Goal: Task Accomplishment & Management: Use online tool/utility

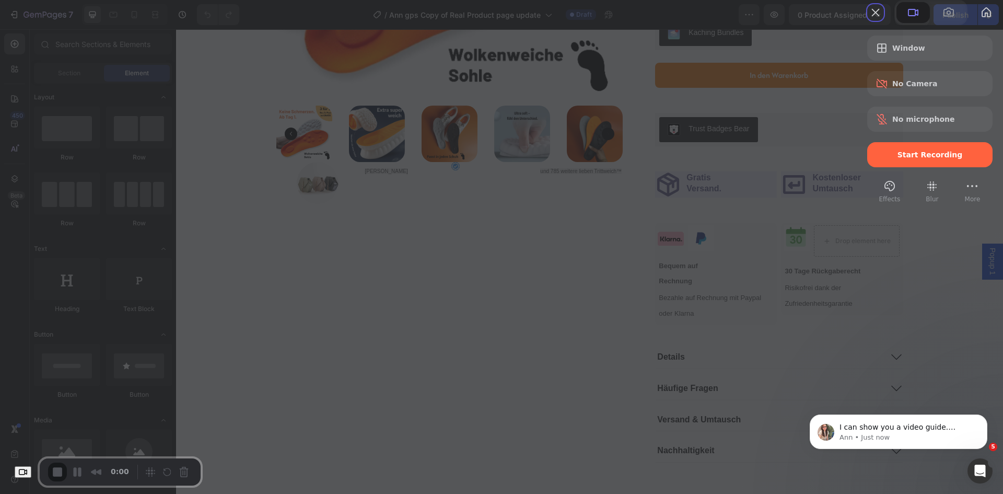
click at [894, 167] on div "Start Recording" at bounding box center [929, 154] width 125 height 25
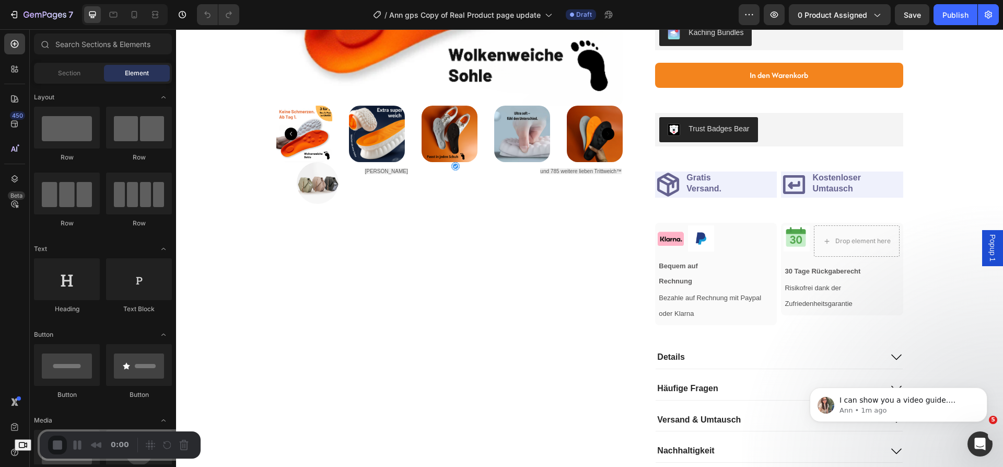
click at [691, 467] on div "Check your settings Loom needs access to your camera and microphone to record. …" at bounding box center [501, 467] width 1003 height 0
click at [698, 189] on h2 "Gratis Versand." at bounding box center [703, 183] width 37 height 24
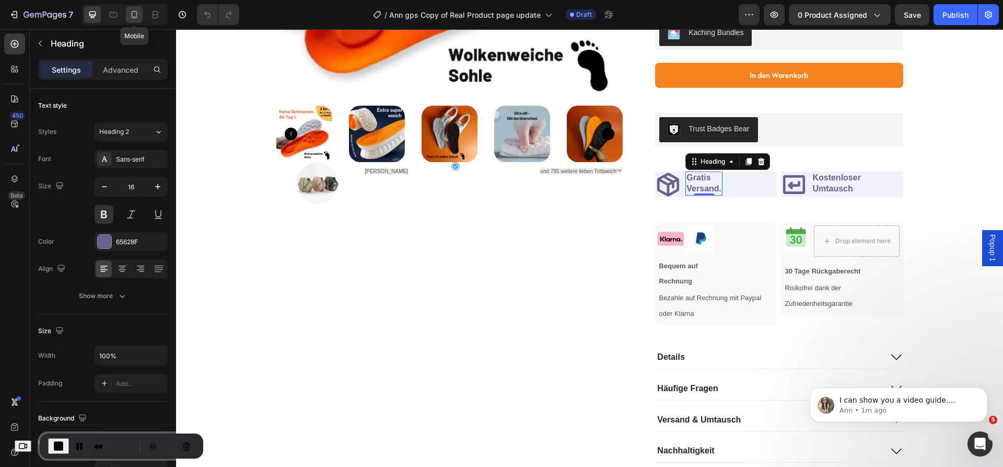
click at [131, 14] on icon at bounding box center [134, 14] width 10 height 10
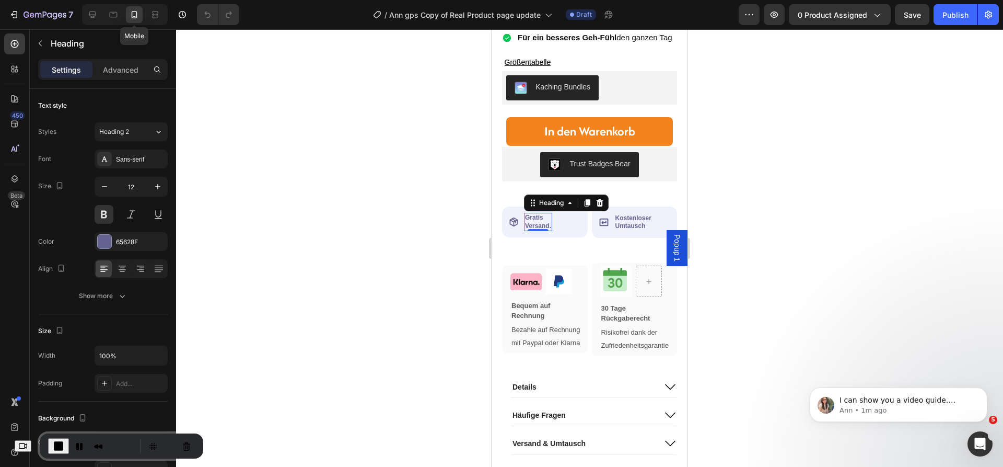
scroll to position [761, 0]
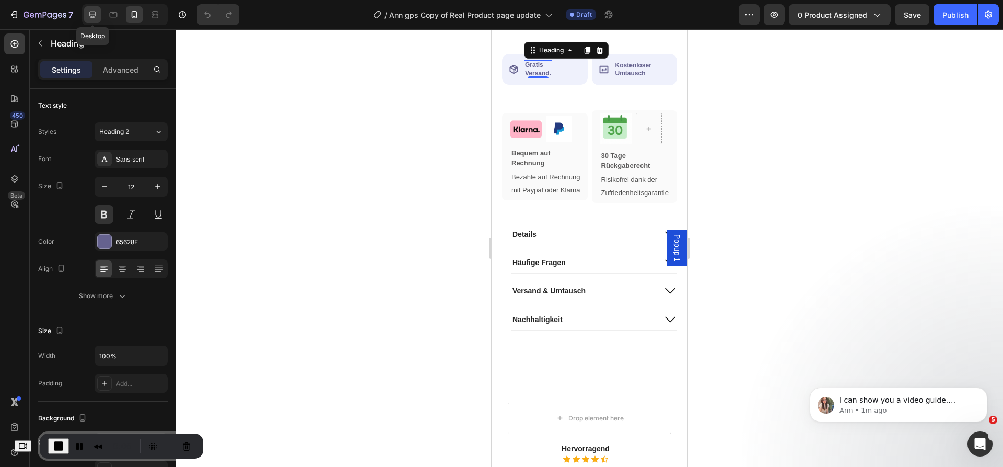
click at [91, 13] on icon at bounding box center [92, 14] width 10 height 10
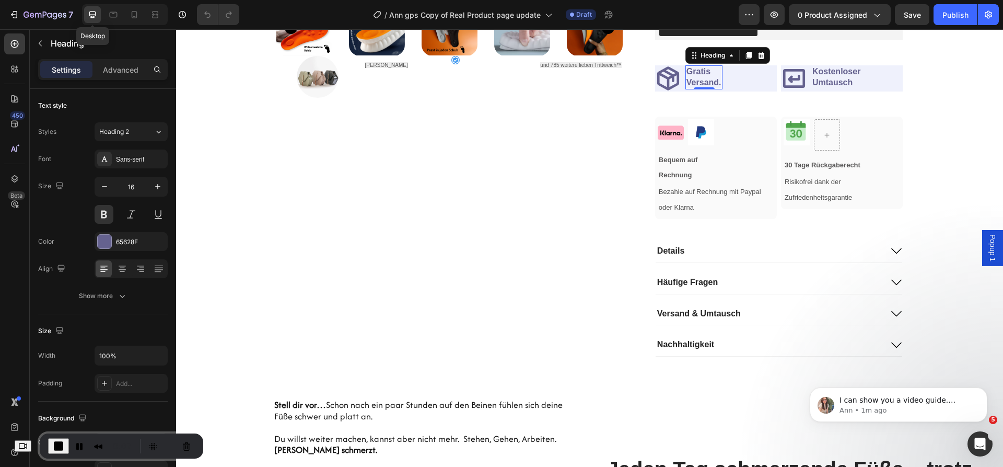
scroll to position [523, 0]
click at [109, 13] on icon at bounding box center [113, 14] width 10 height 10
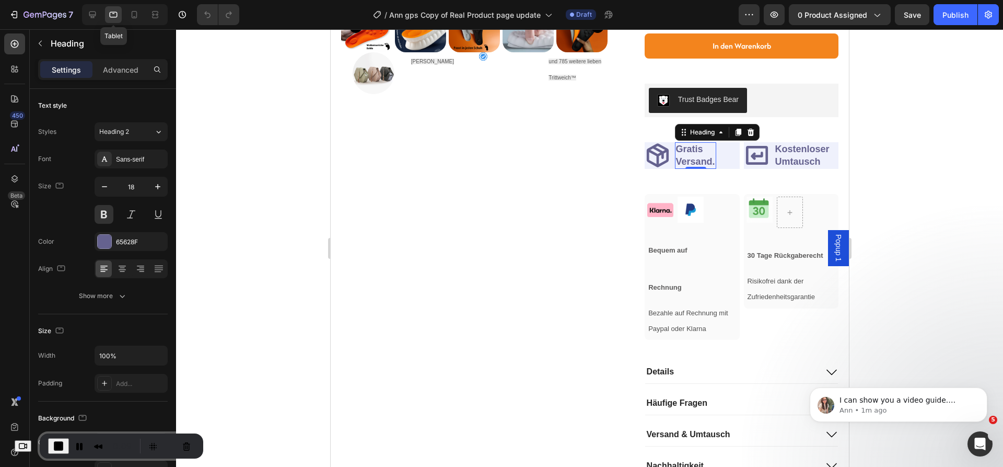
scroll to position [551, 0]
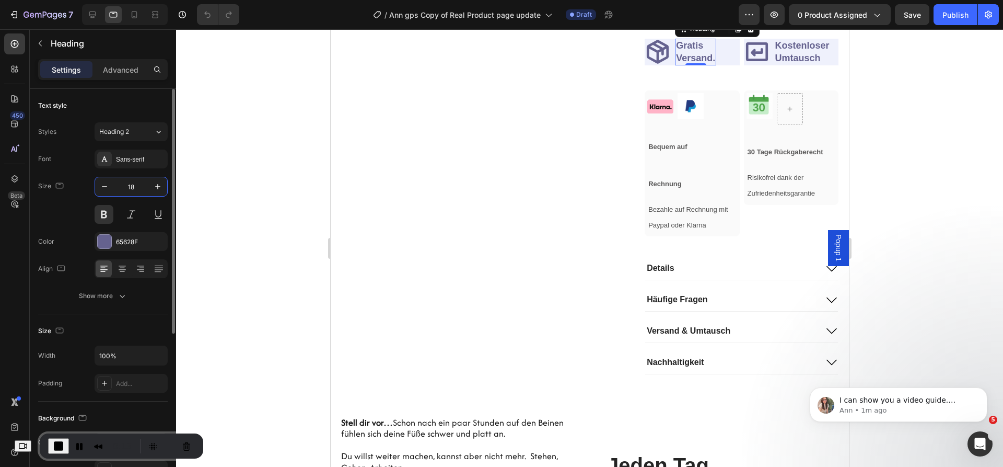
click at [133, 187] on input "18" at bounding box center [131, 186] width 34 height 19
click at [70, 155] on div "Font Sans-serif" at bounding box center [103, 158] width 130 height 19
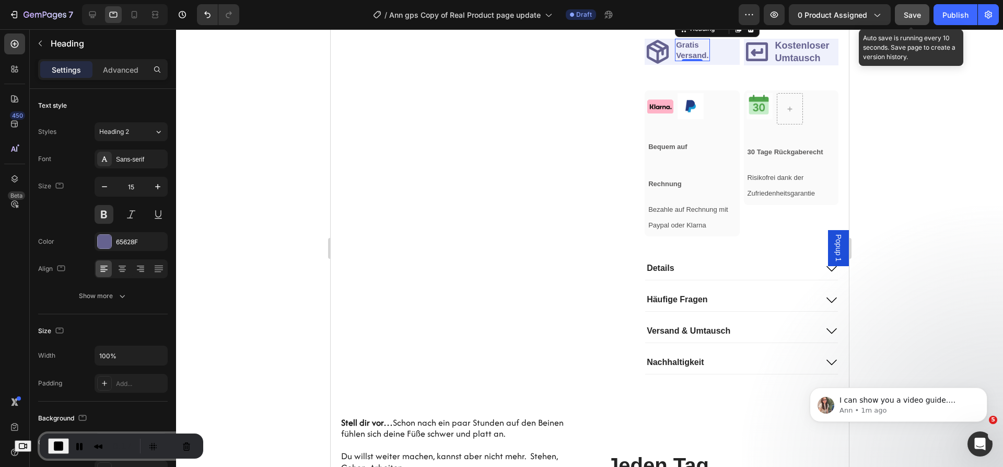
click at [907, 18] on span "Save" at bounding box center [912, 14] width 17 height 9
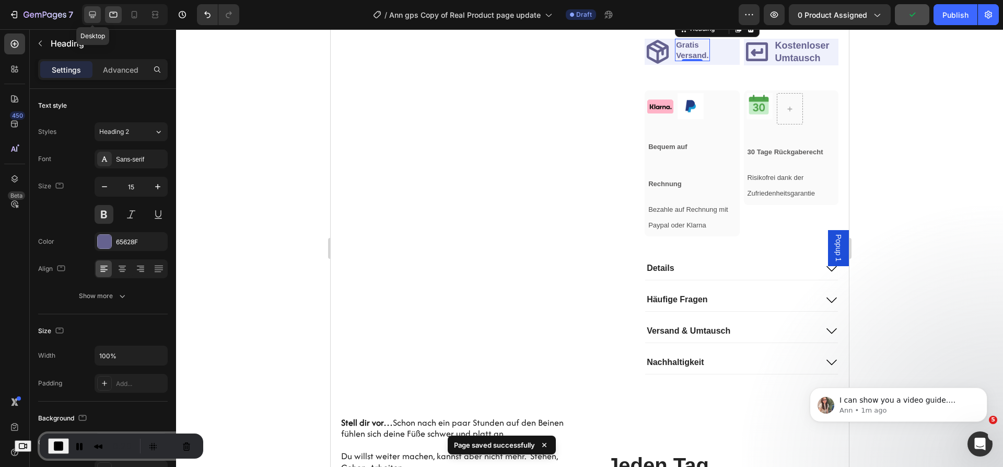
click at [90, 11] on icon at bounding box center [92, 14] width 7 height 7
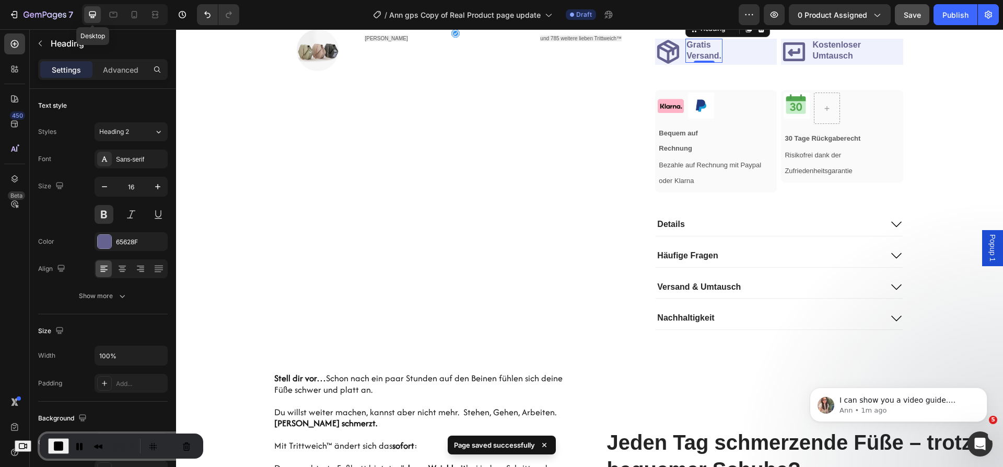
scroll to position [523, 0]
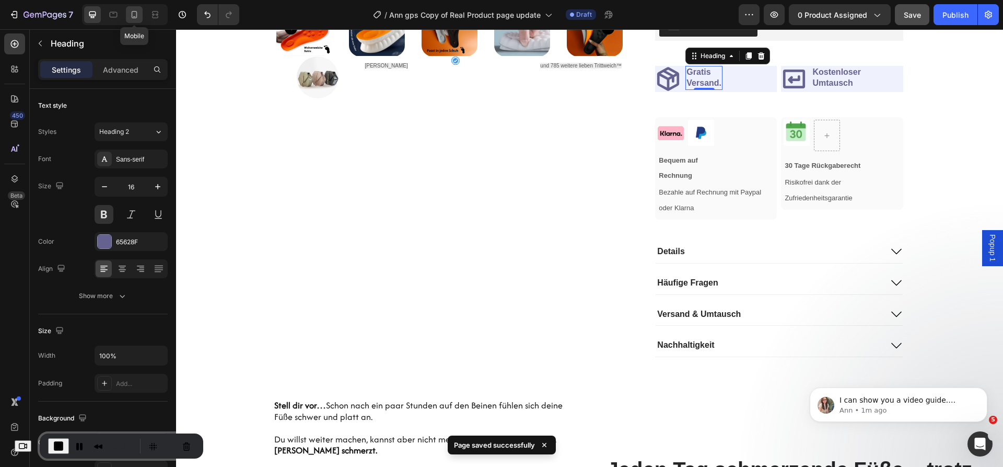
click at [134, 13] on icon at bounding box center [134, 14] width 10 height 10
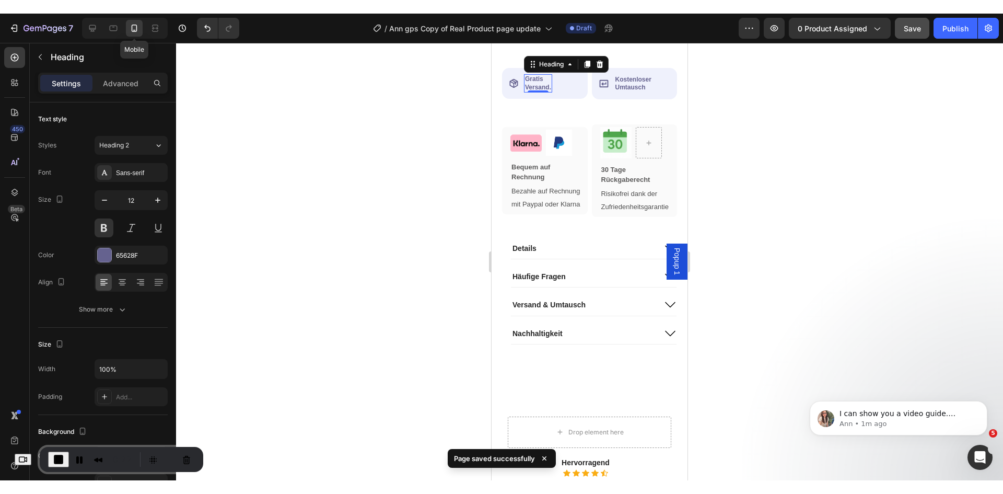
scroll to position [761, 0]
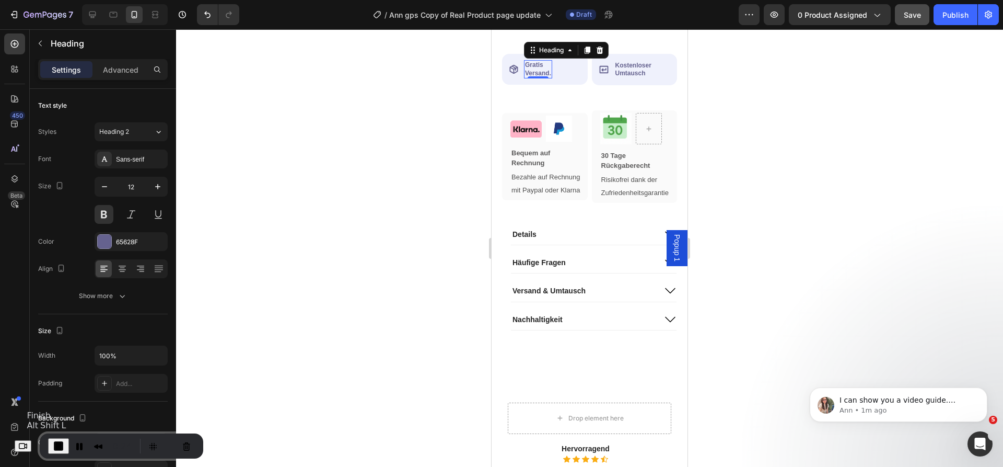
click at [61, 438] on button "End Recording" at bounding box center [58, 446] width 21 height 16
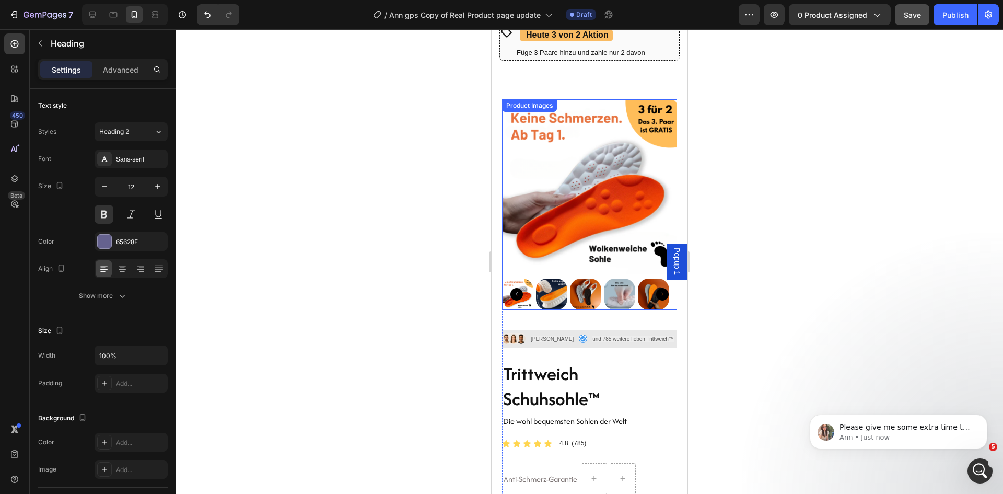
scroll to position [0, 0]
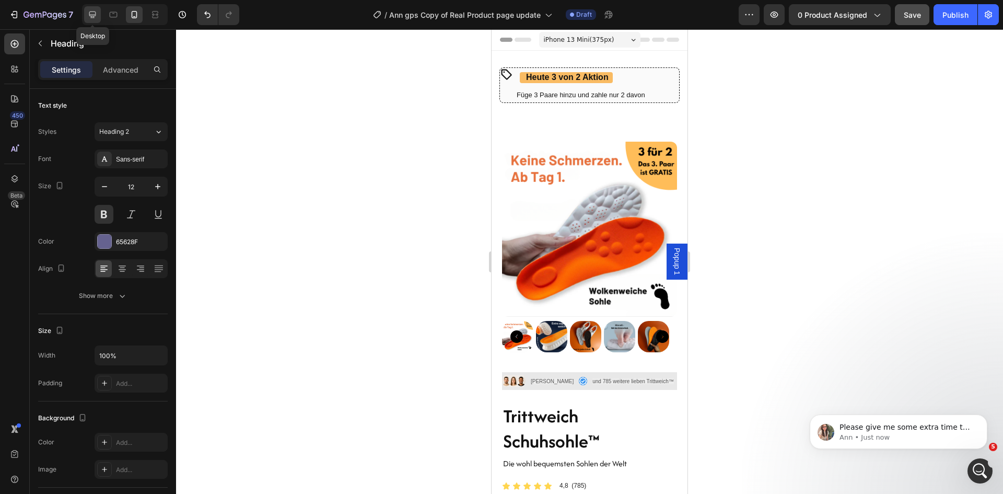
drag, startPoint x: 91, startPoint y: 15, endPoint x: 147, endPoint y: 29, distance: 57.8
click at [91, 15] on icon at bounding box center [92, 14] width 7 height 7
type input "16"
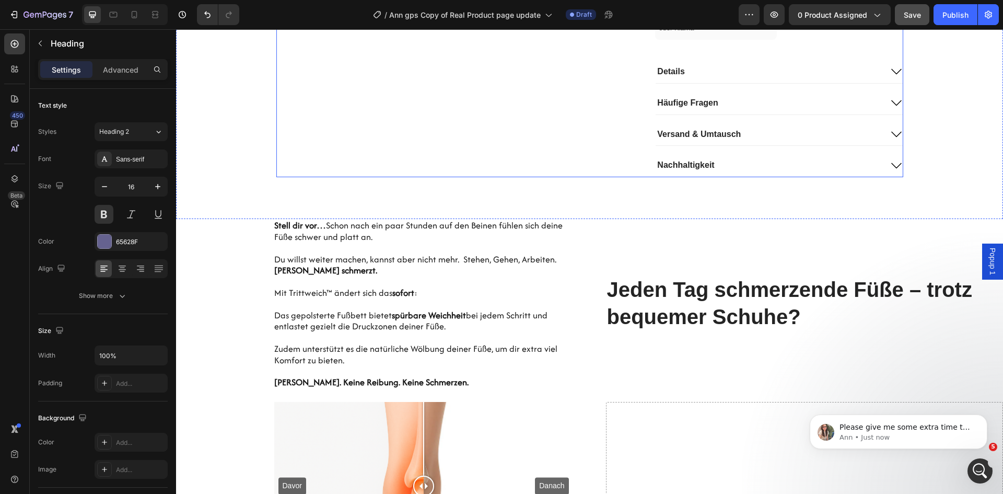
scroll to position [679, 0]
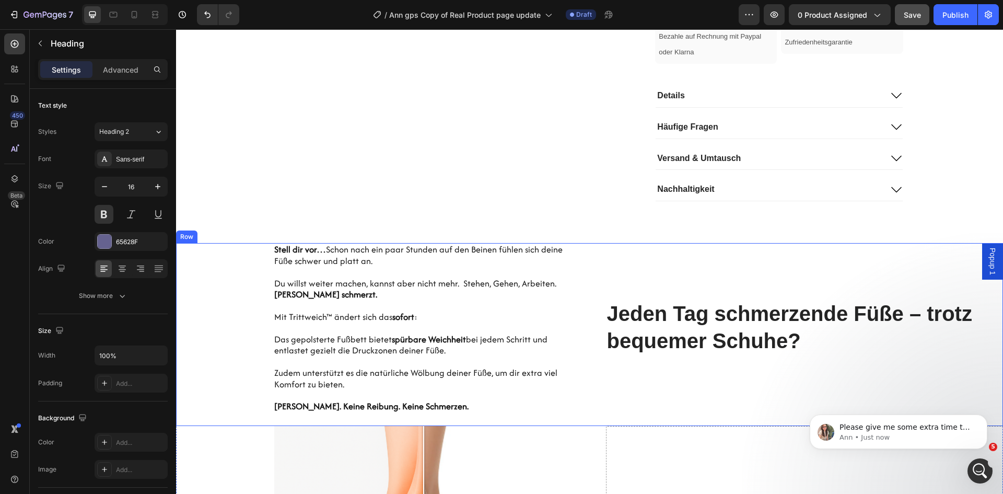
drag, startPoint x: 218, startPoint y: 269, endPoint x: 216, endPoint y: 260, distance: 9.0
click at [218, 269] on div "Hero Banner Stell dir vor… Schon nach ein paar Stunden auf den Beinen fühlen si…" at bounding box center [375, 334] width 398 height 183
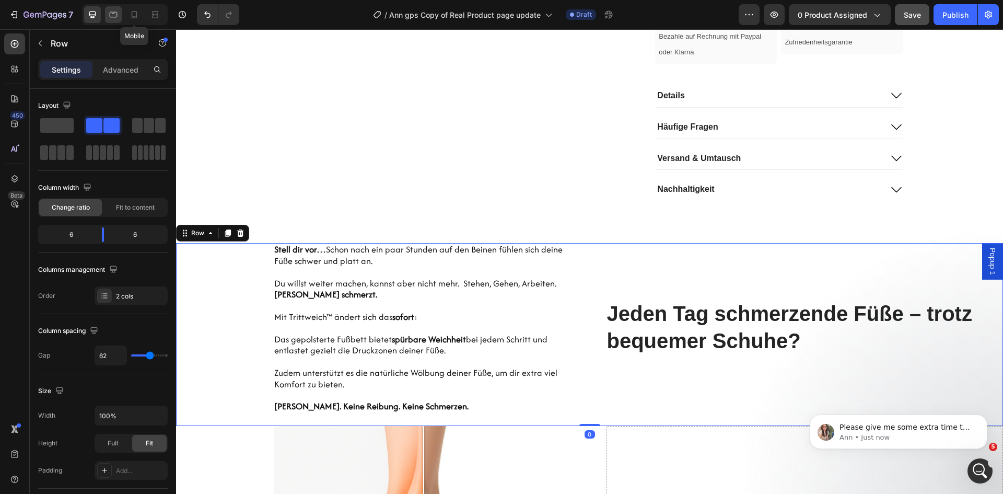
click at [118, 15] on icon at bounding box center [113, 14] width 10 height 10
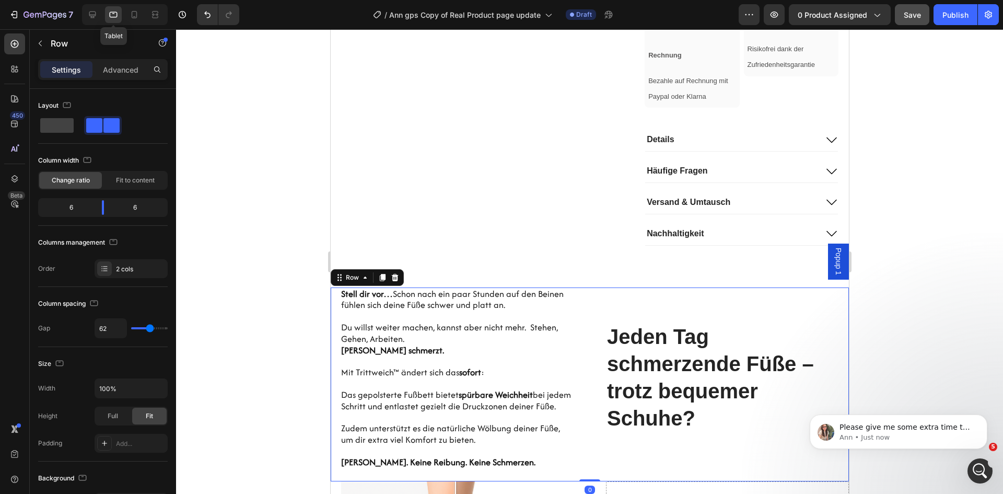
scroll to position [928, 0]
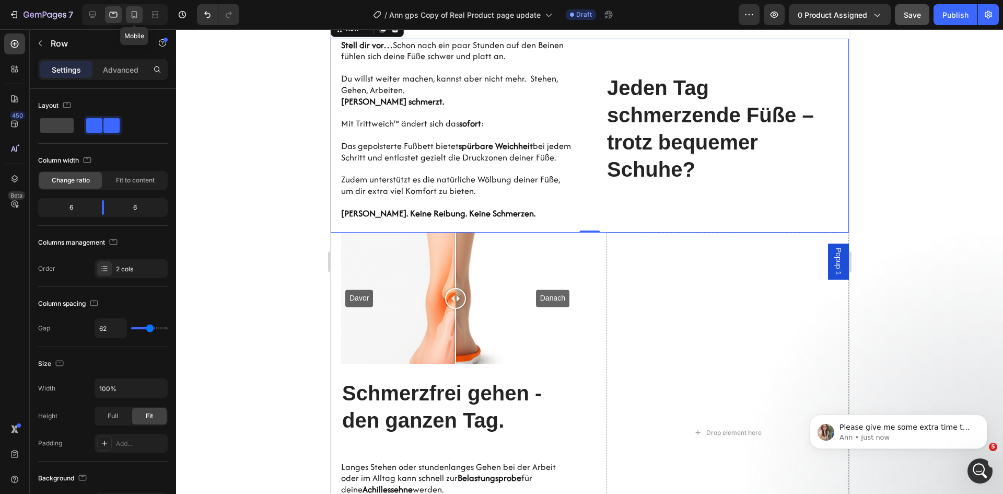
click at [138, 15] on icon at bounding box center [134, 14] width 10 height 10
type input "0"
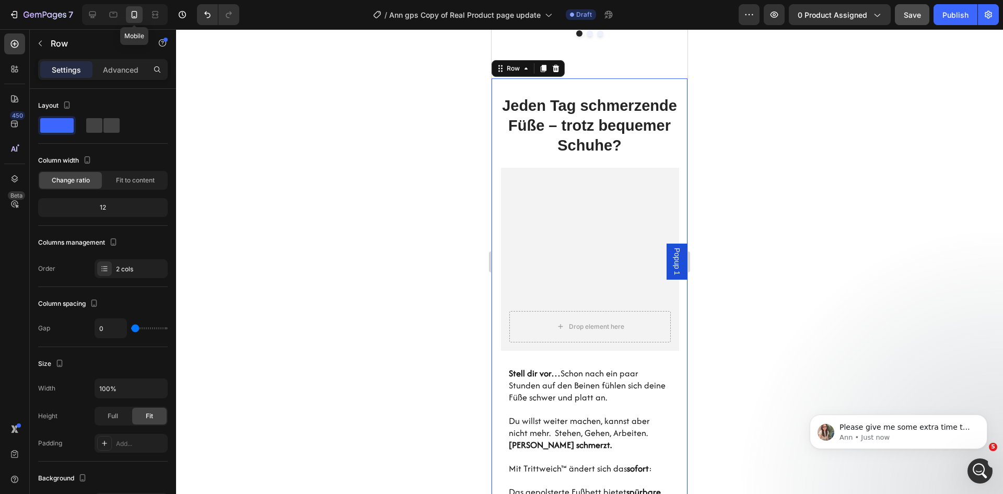
scroll to position [1325, 0]
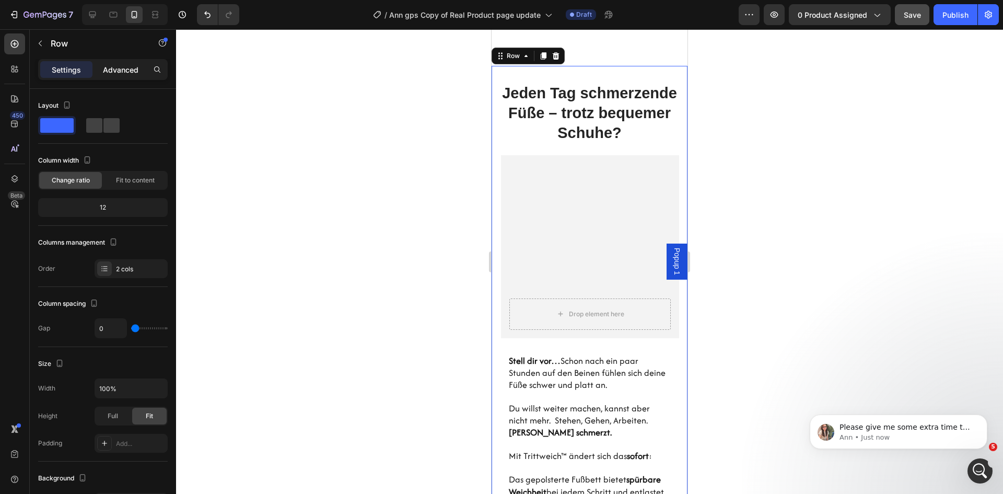
click at [120, 63] on div "Advanced" at bounding box center [121, 69] width 52 height 17
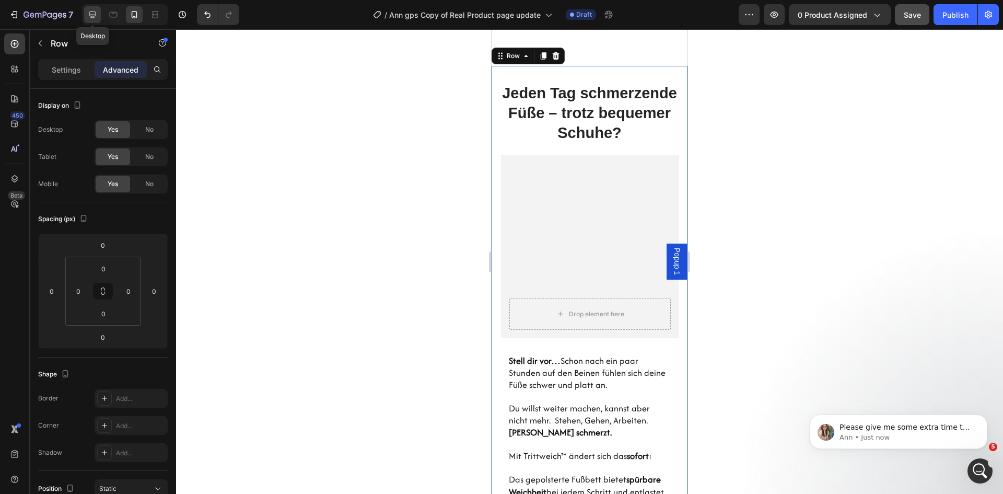
click at [90, 13] on icon at bounding box center [92, 14] width 10 height 10
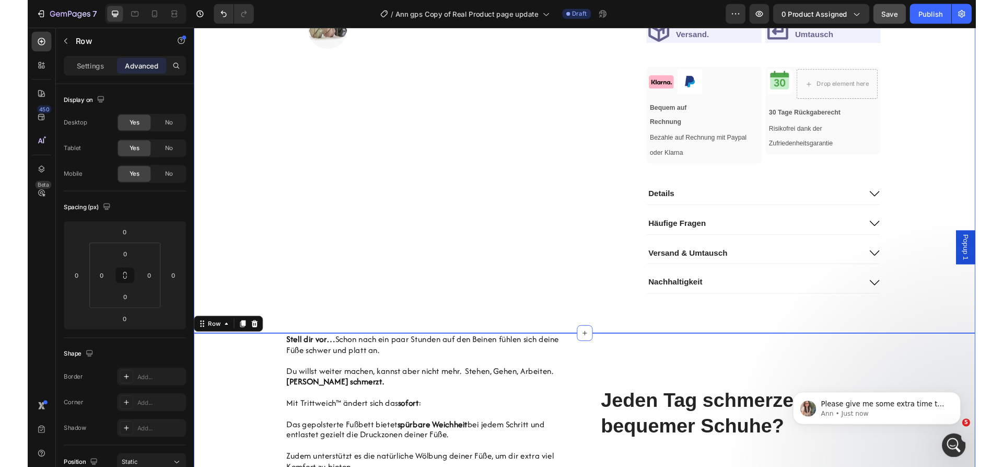
scroll to position [674, 0]
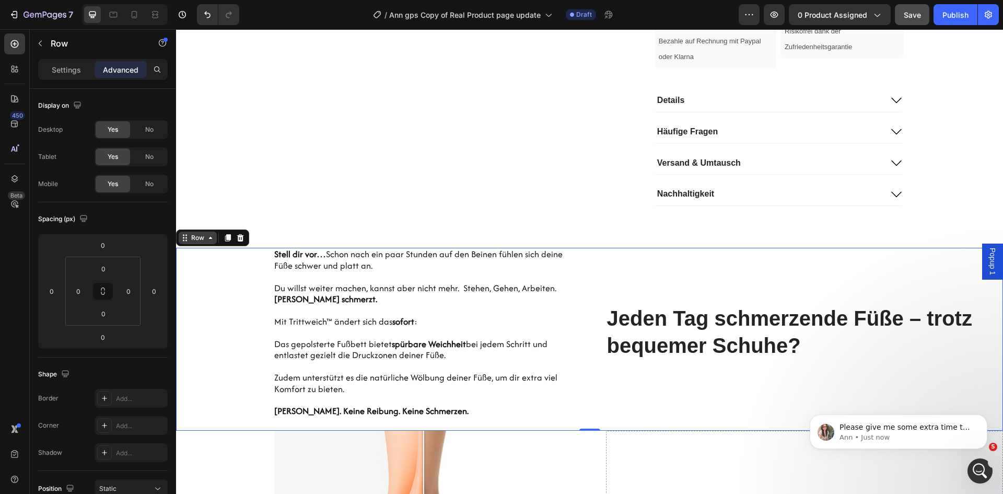
click at [204, 238] on div "Row" at bounding box center [197, 237] width 17 height 9
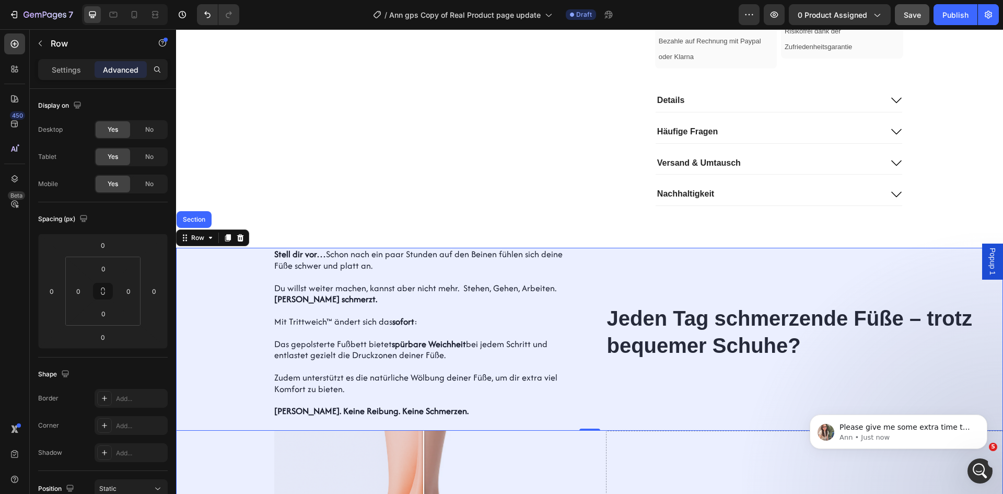
click at [198, 217] on div "Section" at bounding box center [194, 219] width 27 height 6
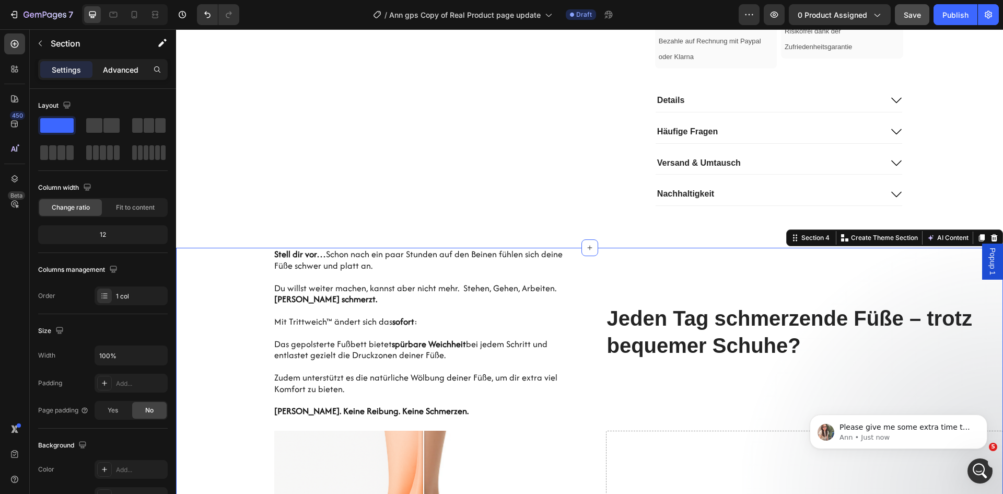
click at [121, 74] on p "Advanced" at bounding box center [121, 69] width 36 height 11
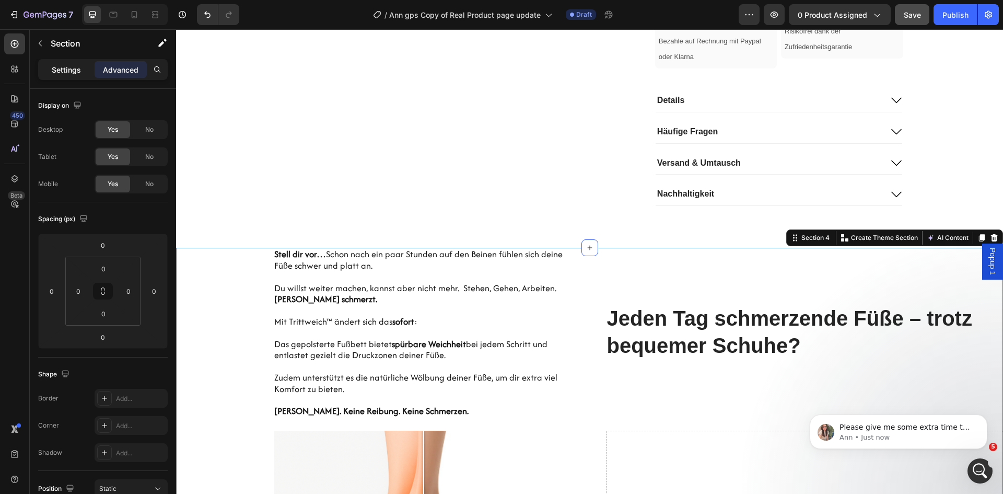
click at [72, 66] on p "Settings" at bounding box center [66, 69] width 29 height 11
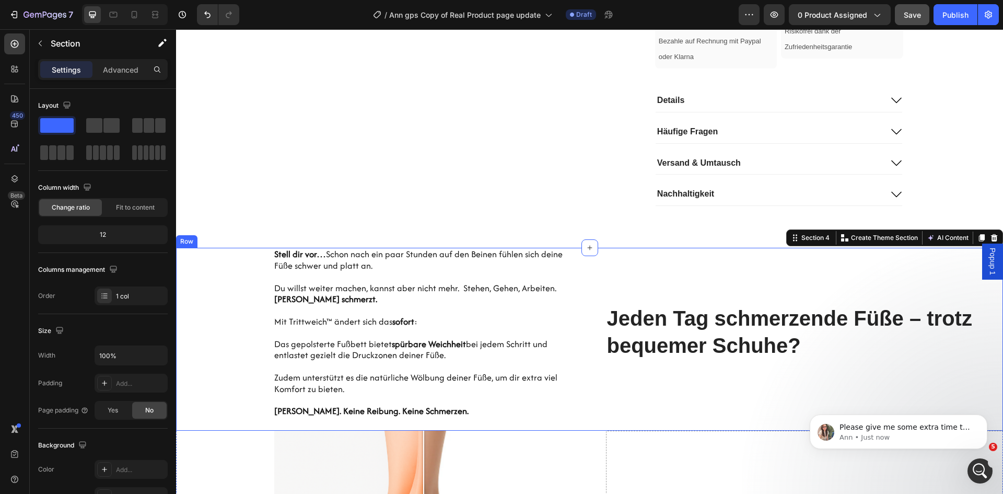
click at [244, 295] on div "Hero Banner Stell dir vor… Schon nach ein paar Stunden auf den Beinen fühlen si…" at bounding box center [375, 339] width 398 height 183
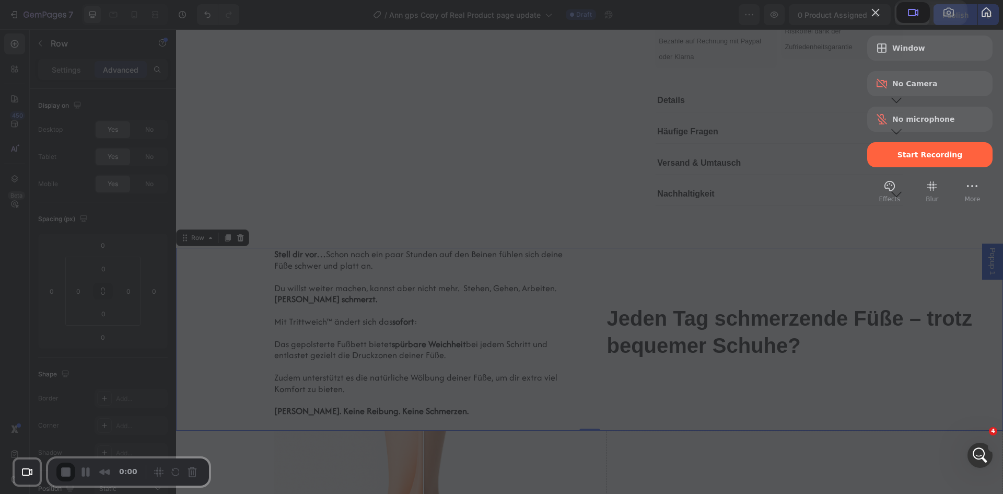
click at [885, 159] on span "Start Recording" at bounding box center [930, 154] width 109 height 8
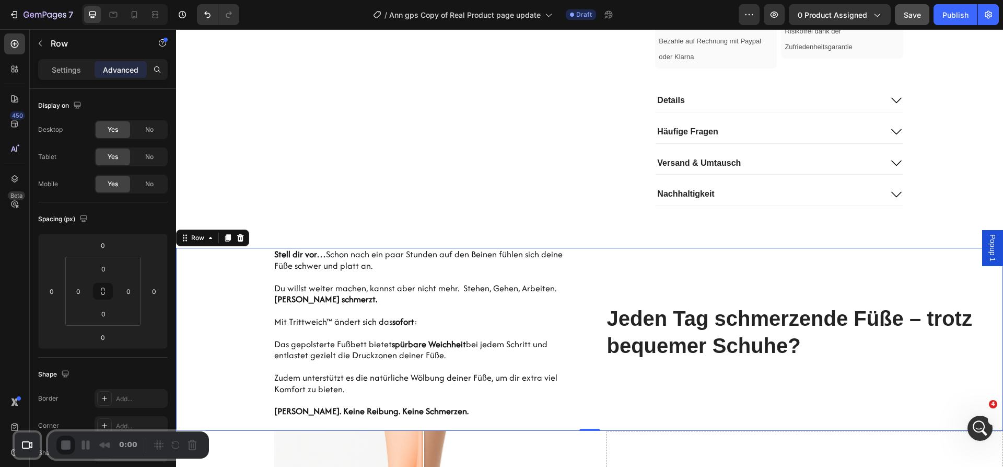
click at [118, 17] on icon at bounding box center [113, 14] width 10 height 10
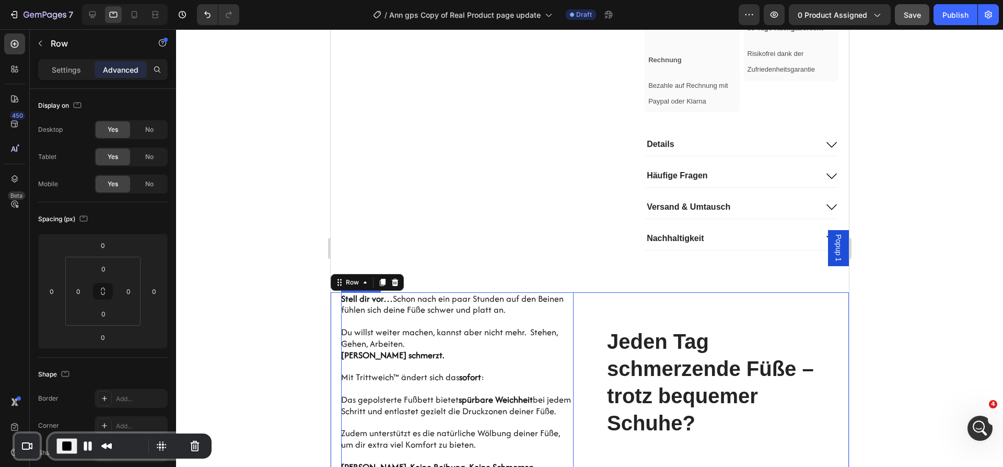
scroll to position [928, 0]
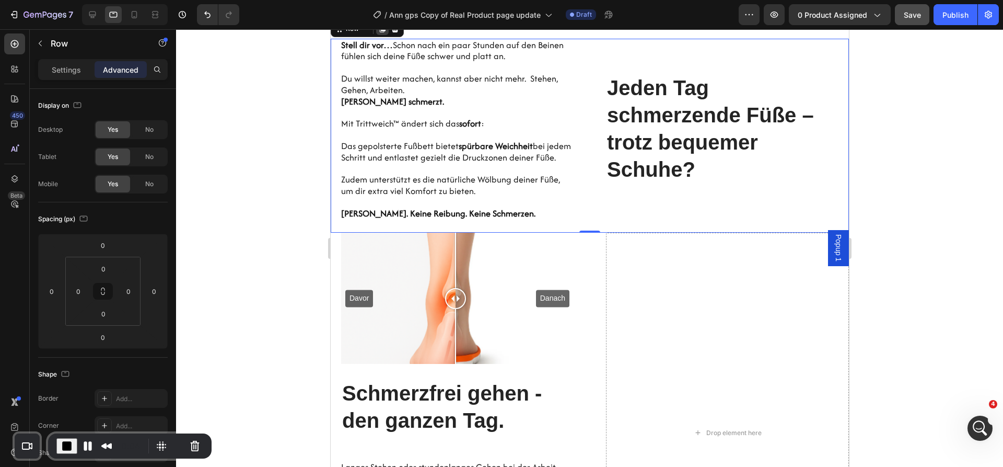
click at [381, 32] on icon at bounding box center [382, 28] width 6 height 7
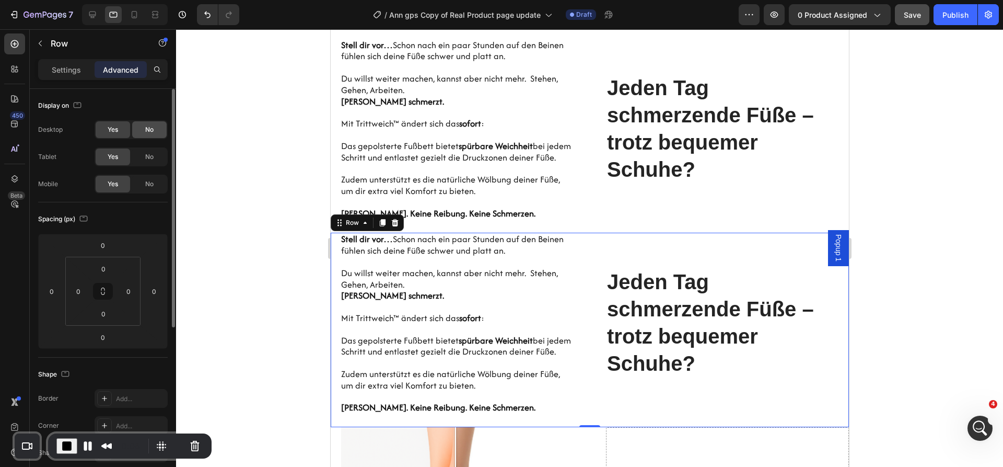
click at [149, 133] on span "No" at bounding box center [149, 129] width 8 height 9
click at [150, 181] on span "No" at bounding box center [149, 183] width 8 height 9
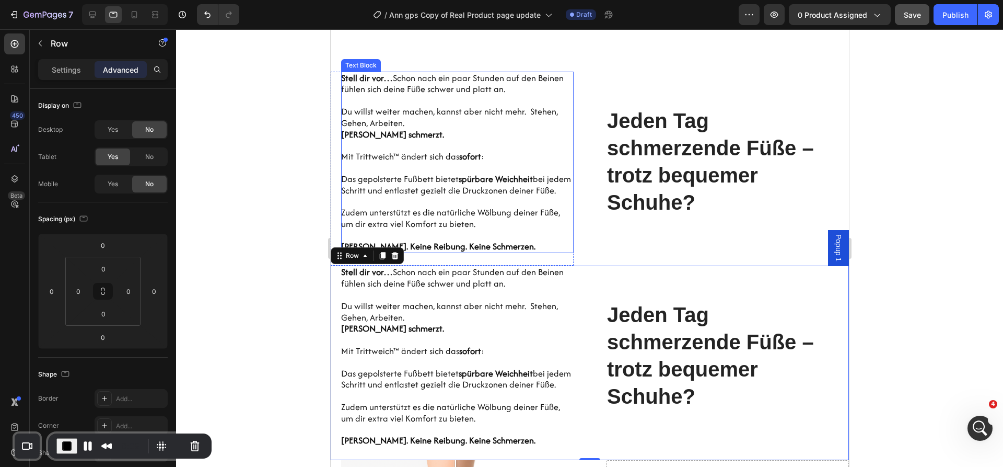
scroll to position [823, 0]
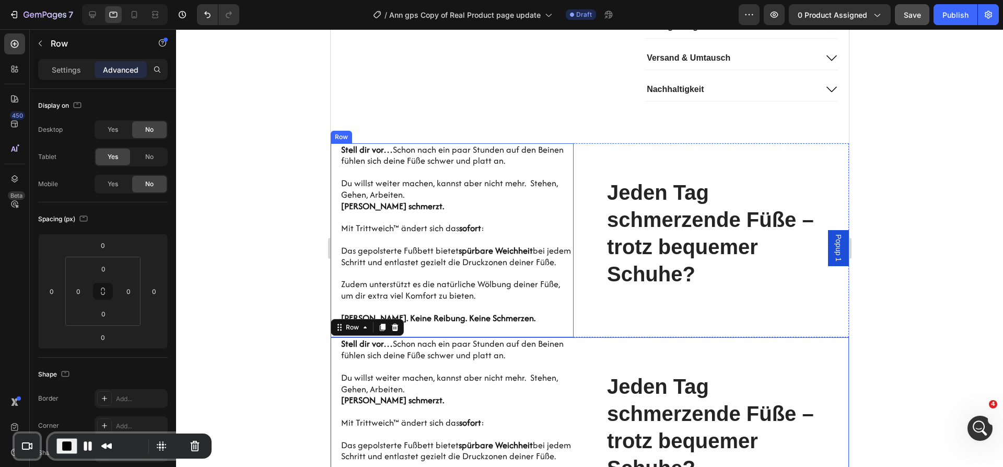
click at [337, 192] on div "Hero Banner Stell dir vor… Schon nach ein paar Stunden auf den Beinen fühlen si…" at bounding box center [451, 240] width 243 height 194
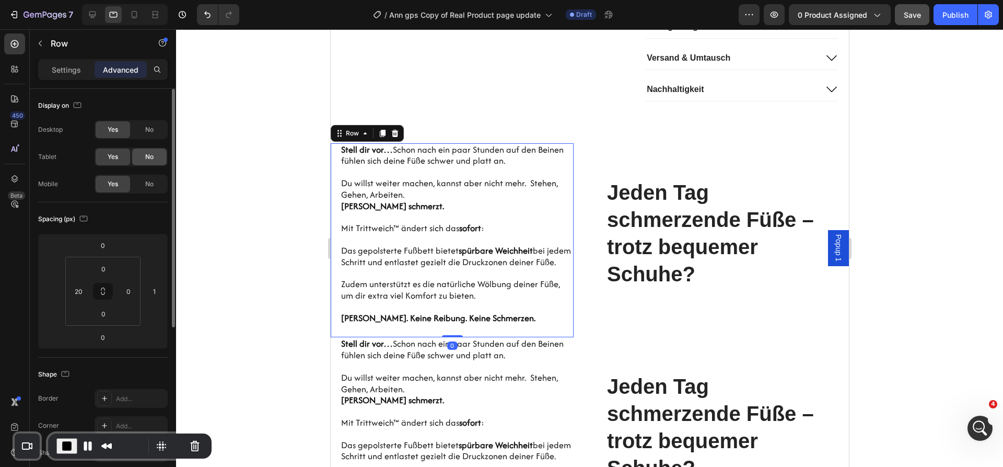
click at [148, 154] on span "No" at bounding box center [149, 156] width 8 height 9
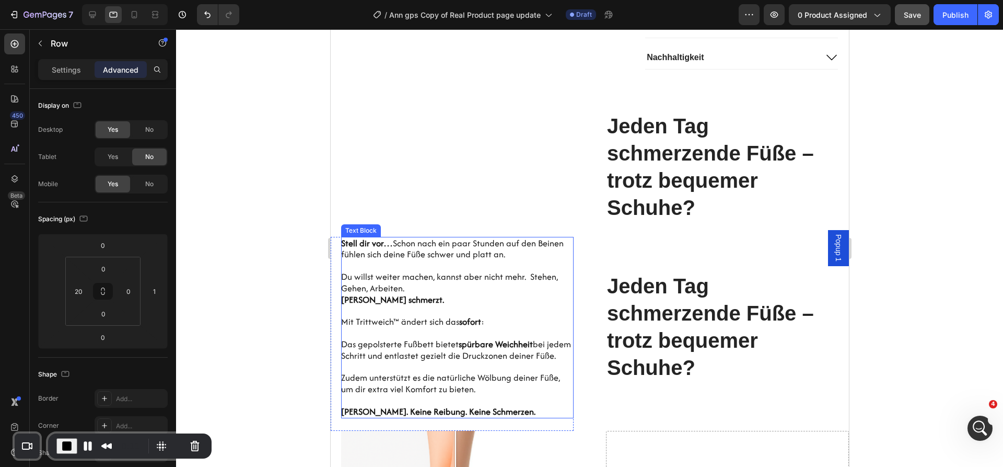
scroll to position [928, 0]
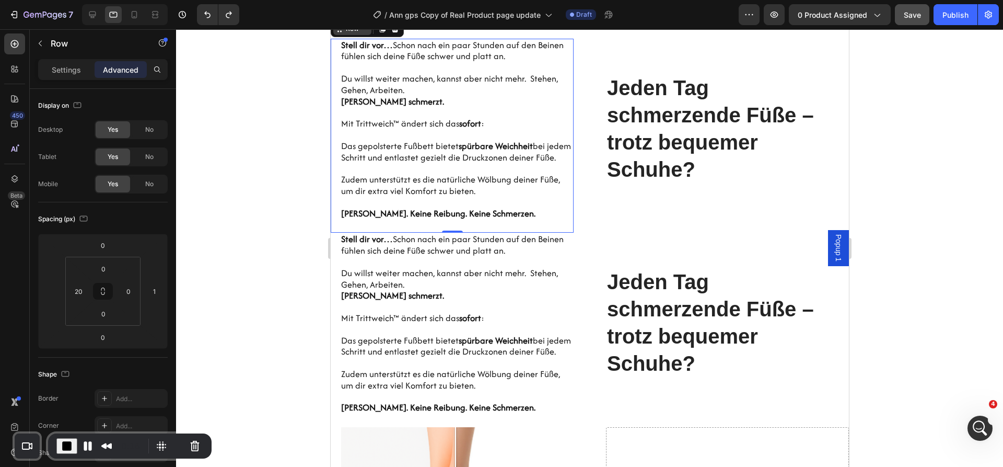
click at [354, 33] on div "Row" at bounding box center [351, 28] width 17 height 9
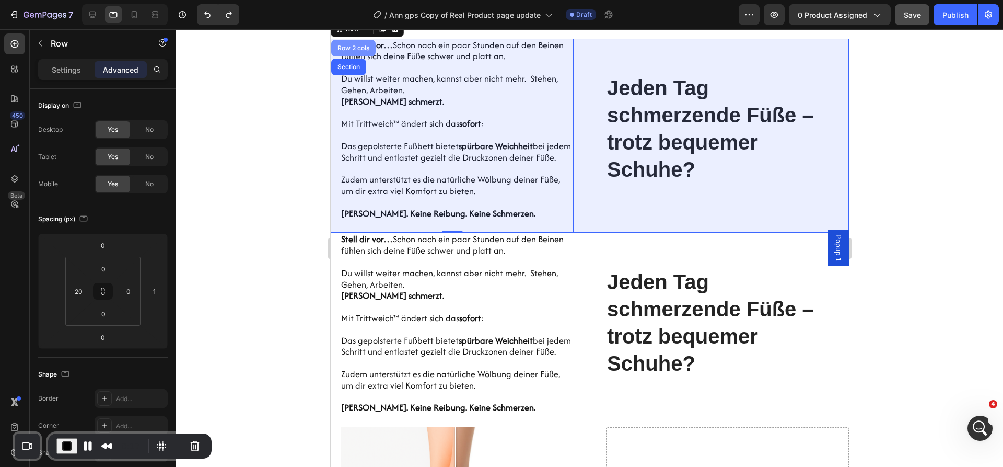
click at [352, 51] on div "Row 2 cols" at bounding box center [353, 48] width 36 height 6
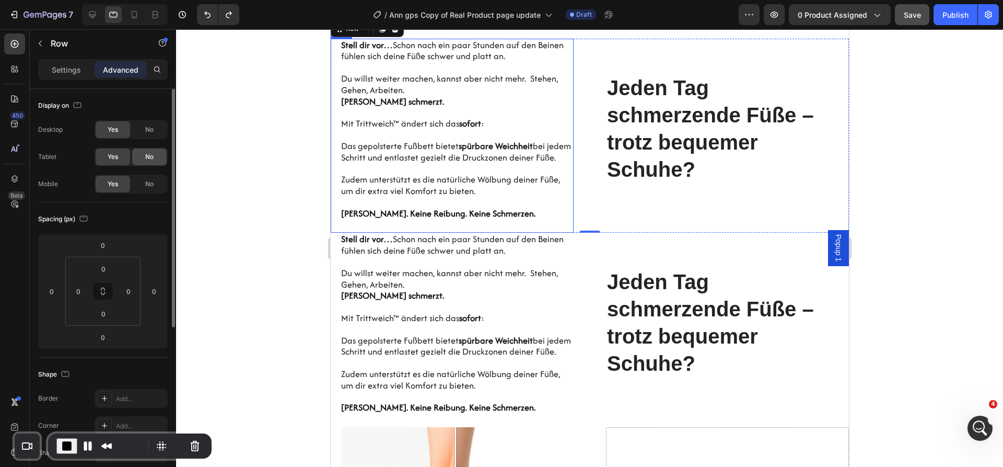
click at [149, 156] on span "No" at bounding box center [149, 156] width 8 height 9
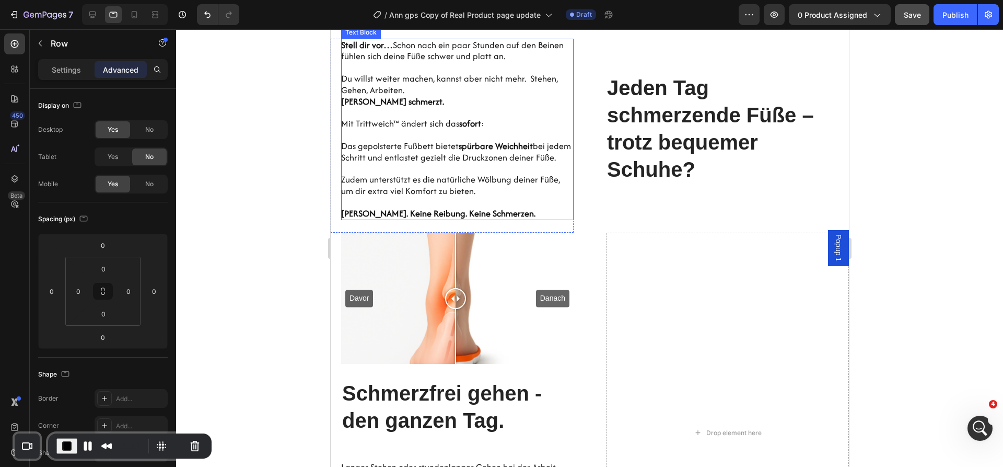
scroll to position [876, 0]
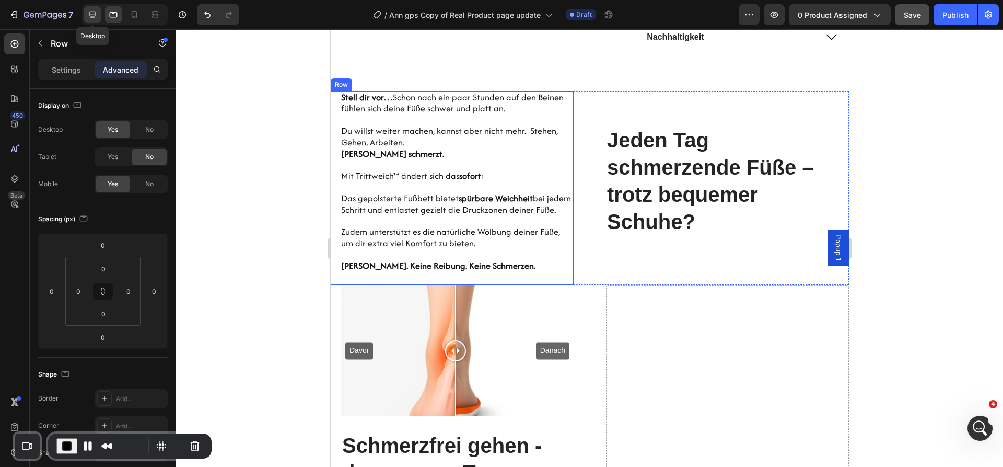
click at [97, 14] on icon at bounding box center [92, 14] width 10 height 10
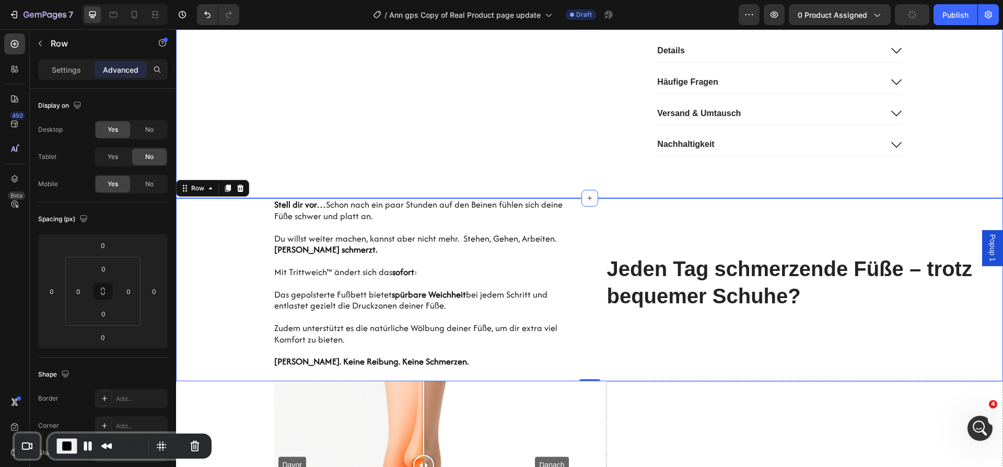
scroll to position [752, 0]
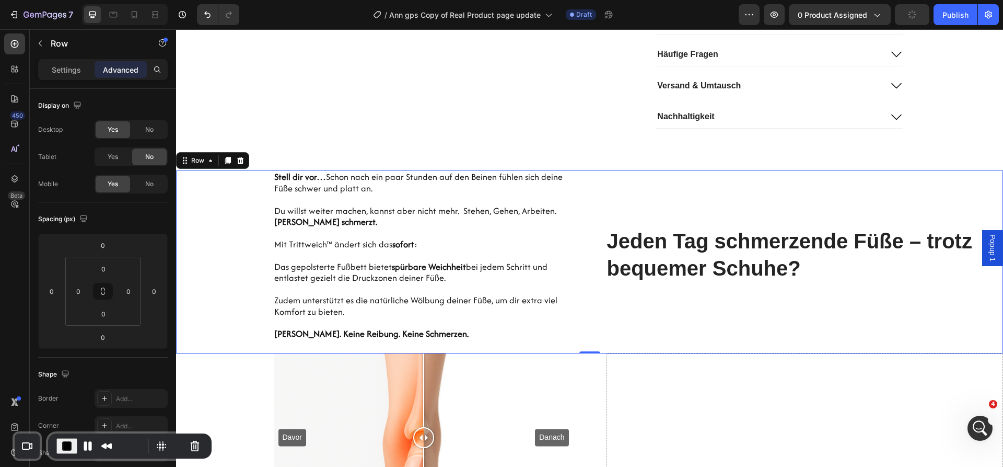
click at [221, 236] on div "Hero Banner Stell dir vor… Schon nach ein paar Stunden auf den Beinen fühlen si…" at bounding box center [375, 261] width 398 height 183
click at [134, 21] on div at bounding box center [134, 14] width 17 height 17
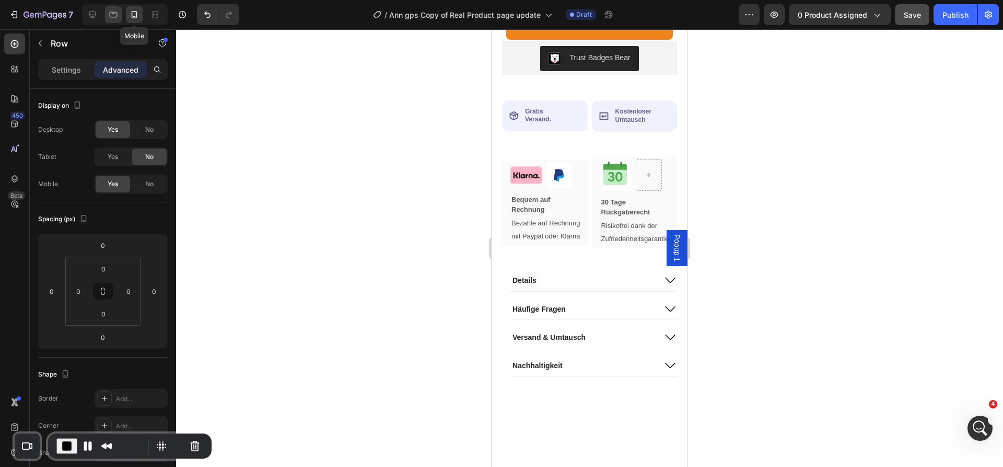
scroll to position [528, 0]
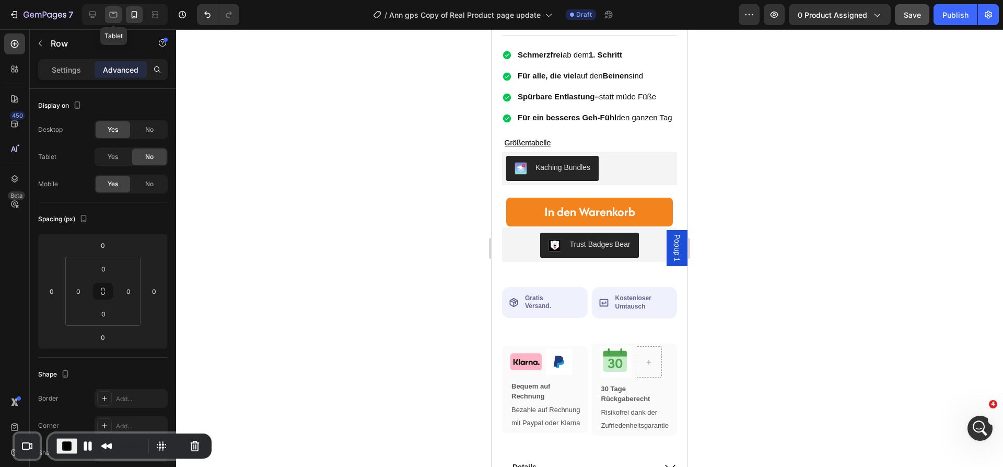
click at [110, 18] on icon at bounding box center [113, 14] width 10 height 10
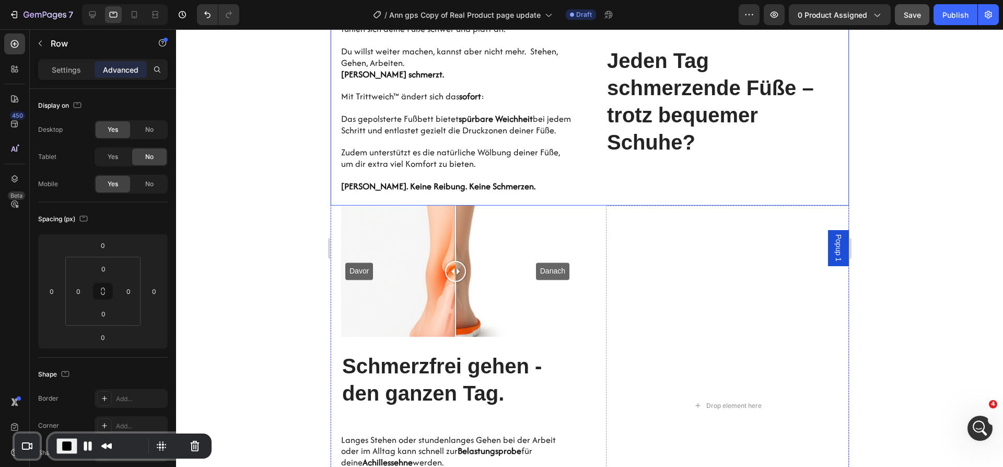
scroll to position [836, 0]
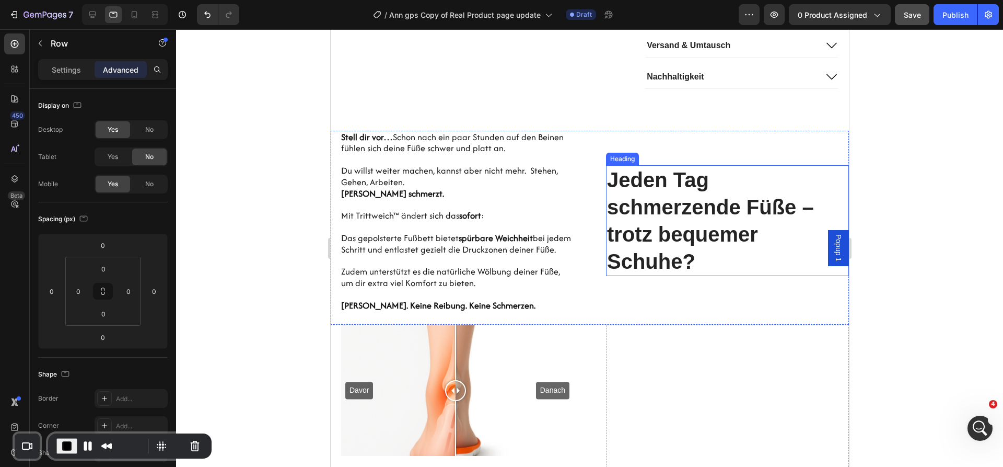
click at [665, 250] on h2 "Jeden Tag schmerzende Füße – trotz bequemer Schuhe?" at bounding box center [726, 220] width 243 height 111
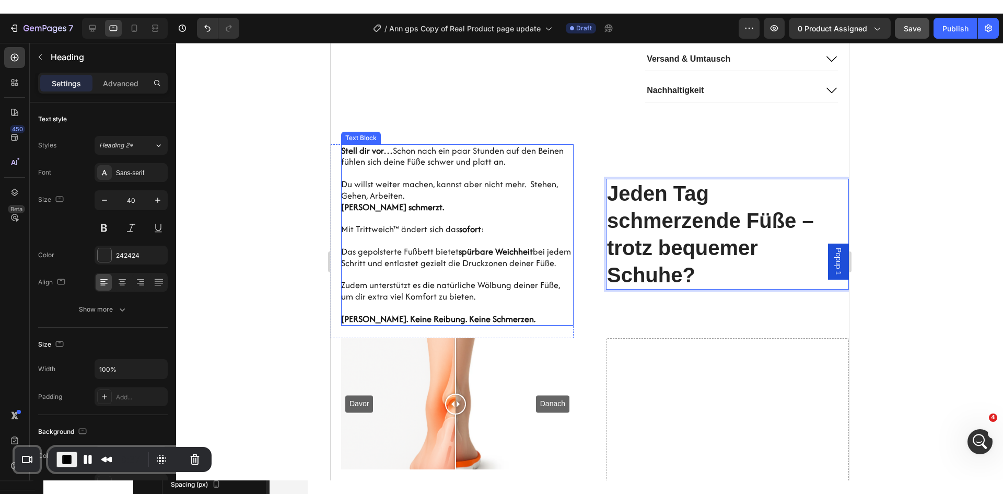
scroll to position [801, 0]
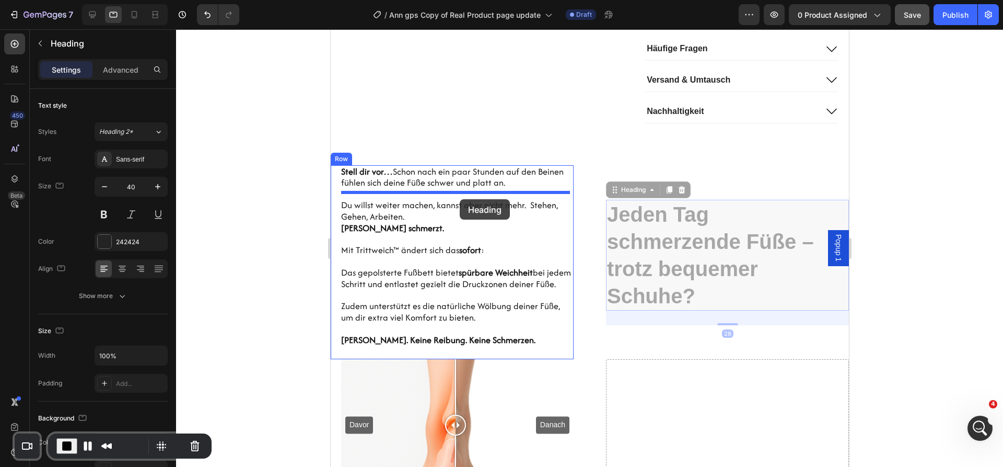
drag, startPoint x: 659, startPoint y: 246, endPoint x: 459, endPoint y: 199, distance: 205.0
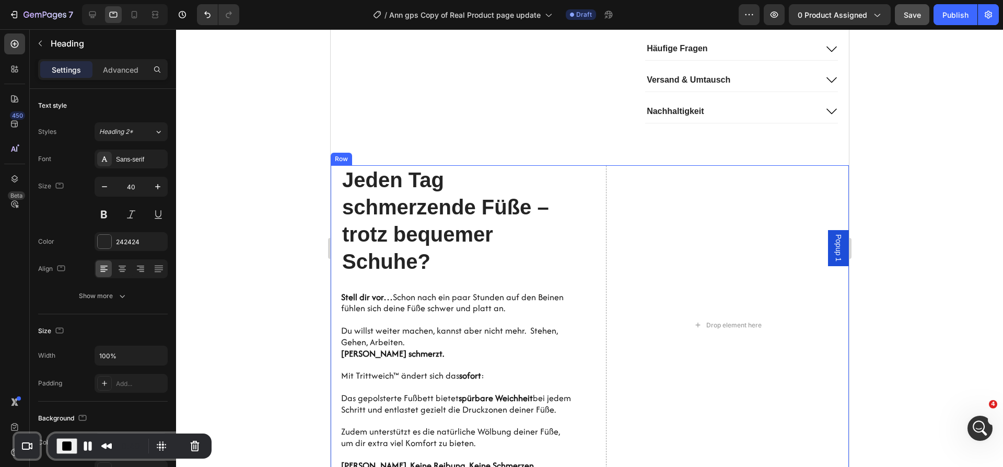
click at [584, 274] on div "Hero Banner Jeden Tag schmerzende Füße – trotz bequemer Schuhe? Heading 0 Stell…" at bounding box center [589, 325] width 518 height 320
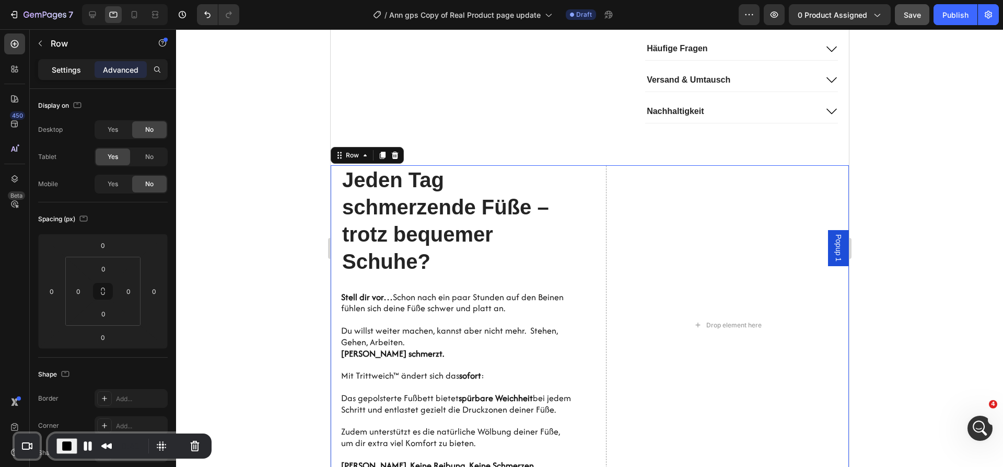
click at [57, 71] on p "Settings" at bounding box center [66, 69] width 29 height 11
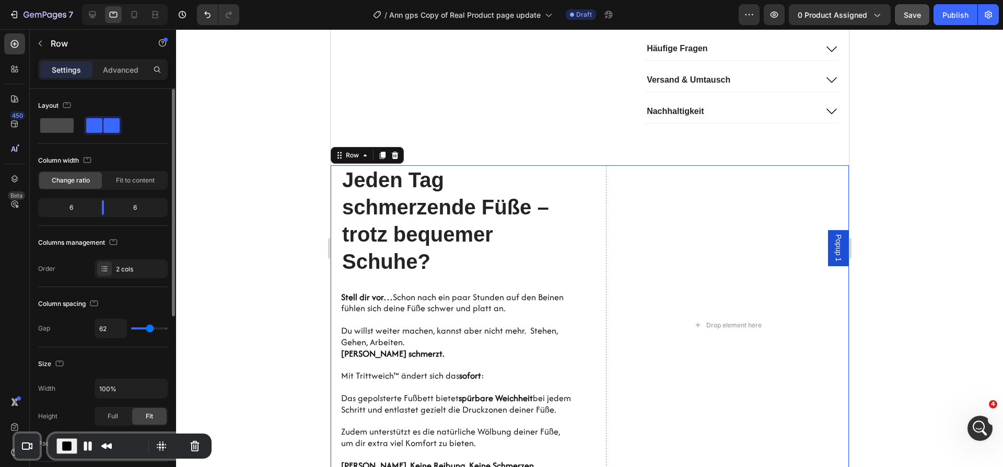
click at [68, 127] on span at bounding box center [56, 125] width 33 height 15
type input "0"
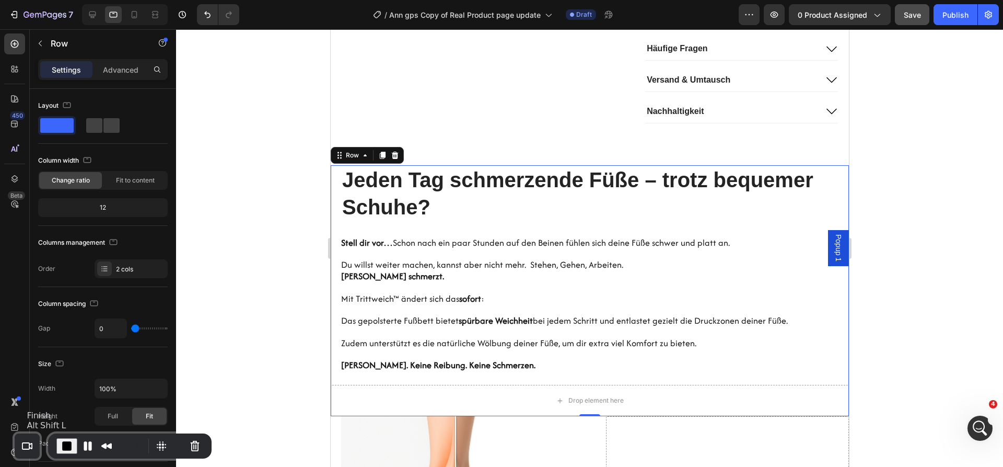
click at [62, 445] on span "End Recording" at bounding box center [67, 445] width 13 height 13
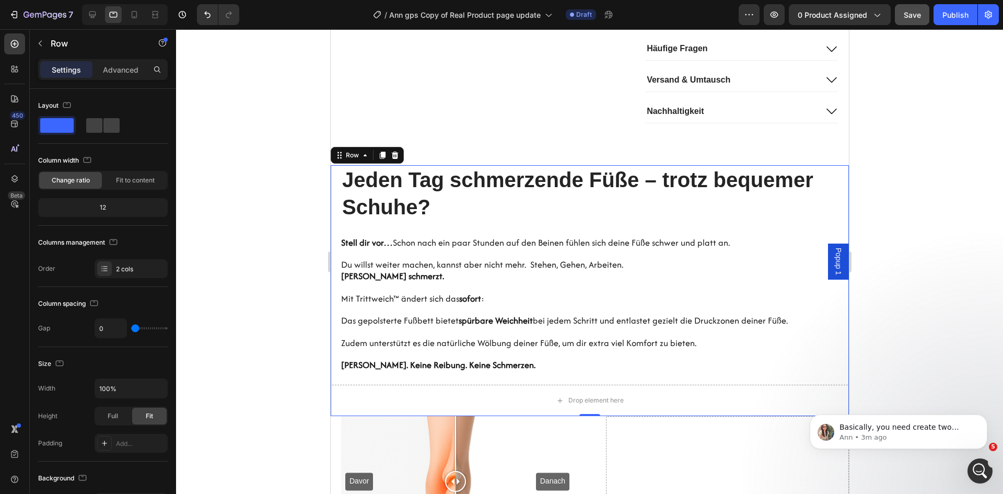
scroll to position [0, 0]
